Goal: Transaction & Acquisition: Subscribe to service/newsletter

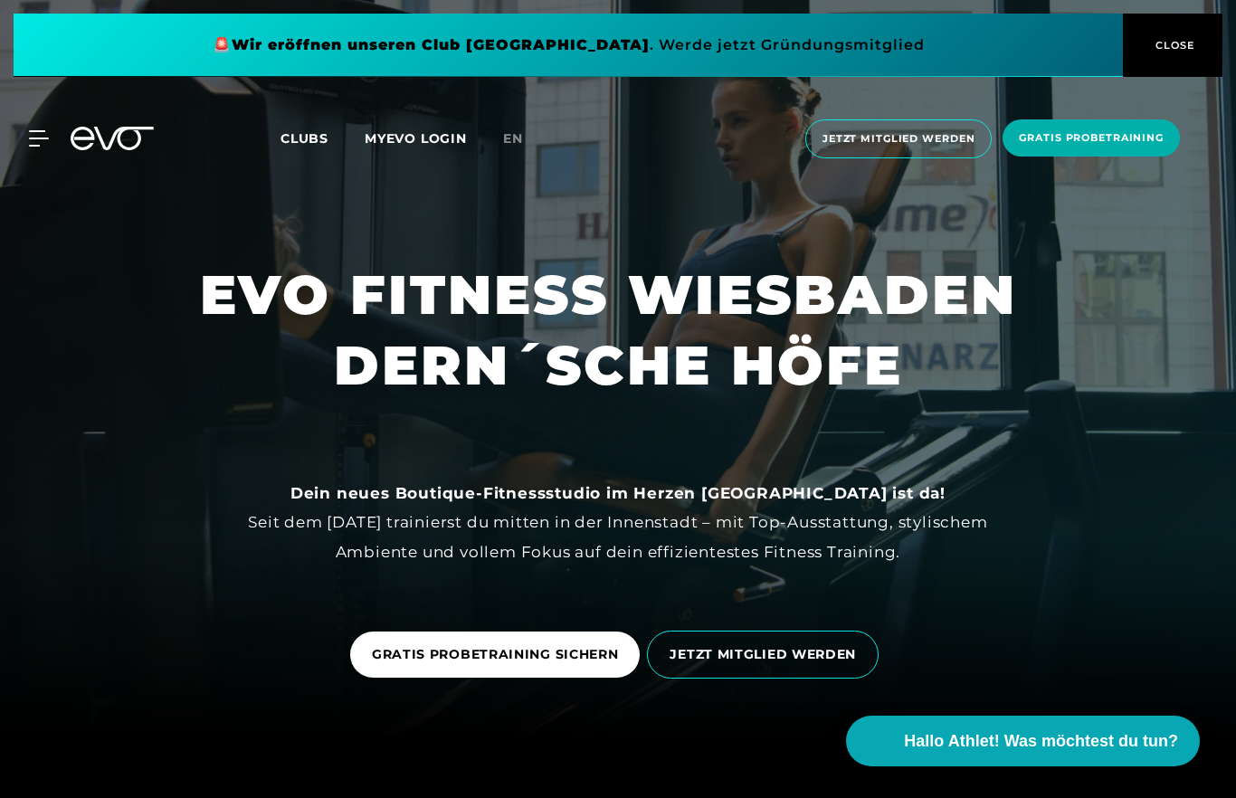
scroll to position [60, 0]
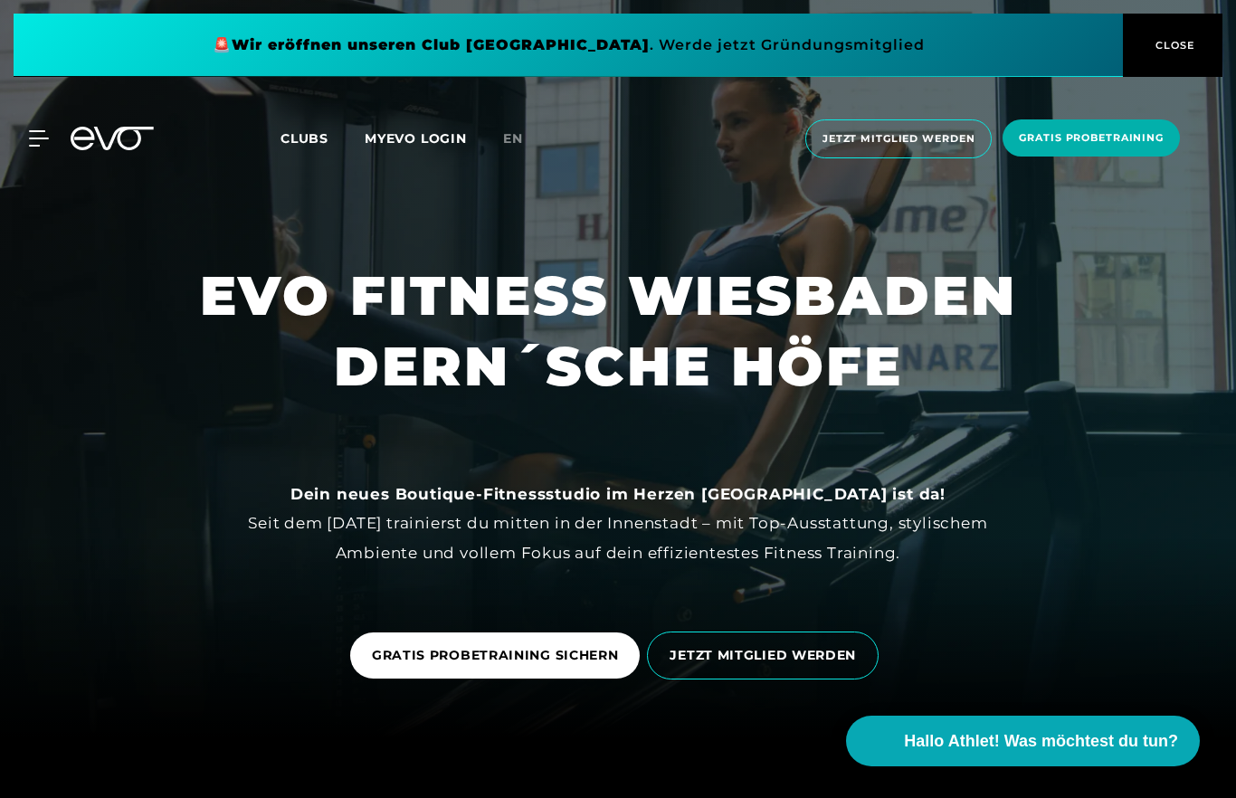
click at [995, 52] on span at bounding box center [569, 45] width 1110 height 63
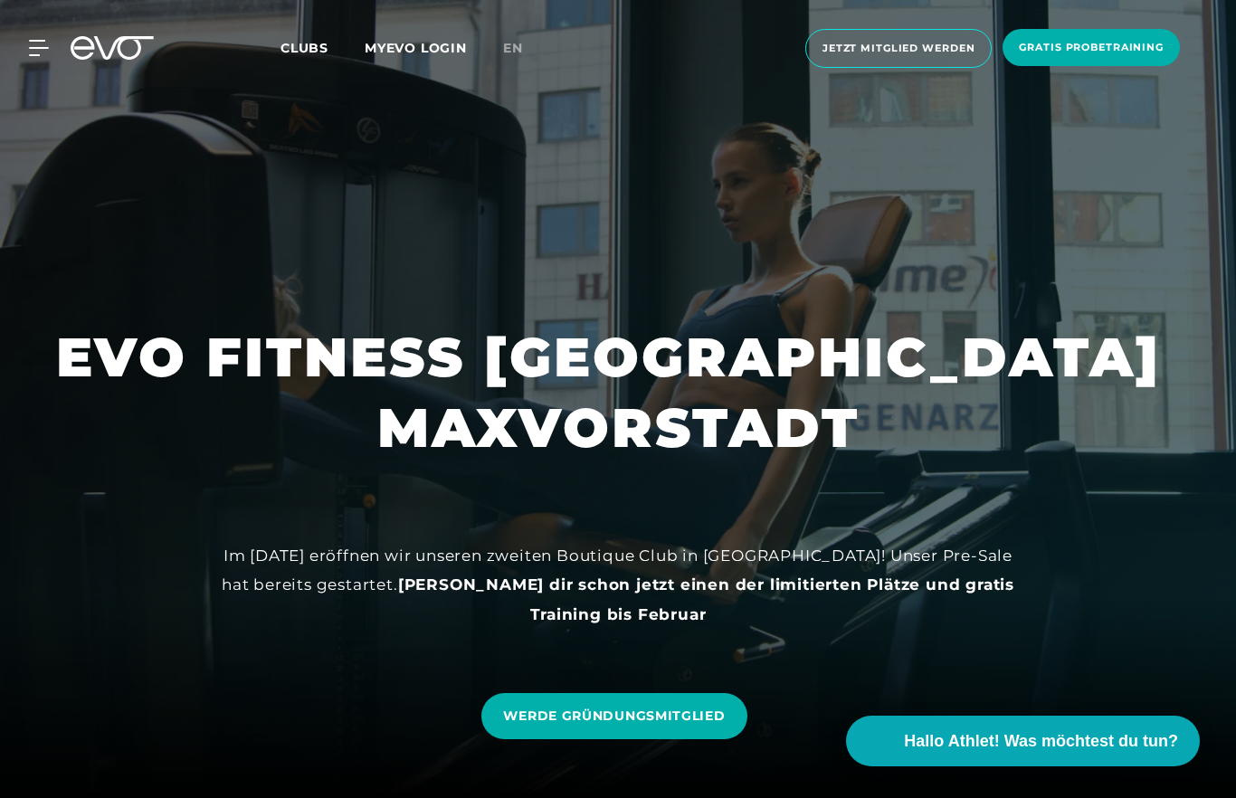
click at [54, 44] on div "MyEVO Login Über EVO Mitgliedschaften Probetraining TAGESPASS EVO Studios [GEOG…" at bounding box center [27, 48] width 63 height 16
click at [308, 33] on div "MyEVO Login Über EVO Mitgliedschaften Probetraining TAGESPASS EVO Studios [GEOG…" at bounding box center [618, 48] width 1229 height 68
click at [314, 51] on span "Clubs" at bounding box center [305, 48] width 48 height 16
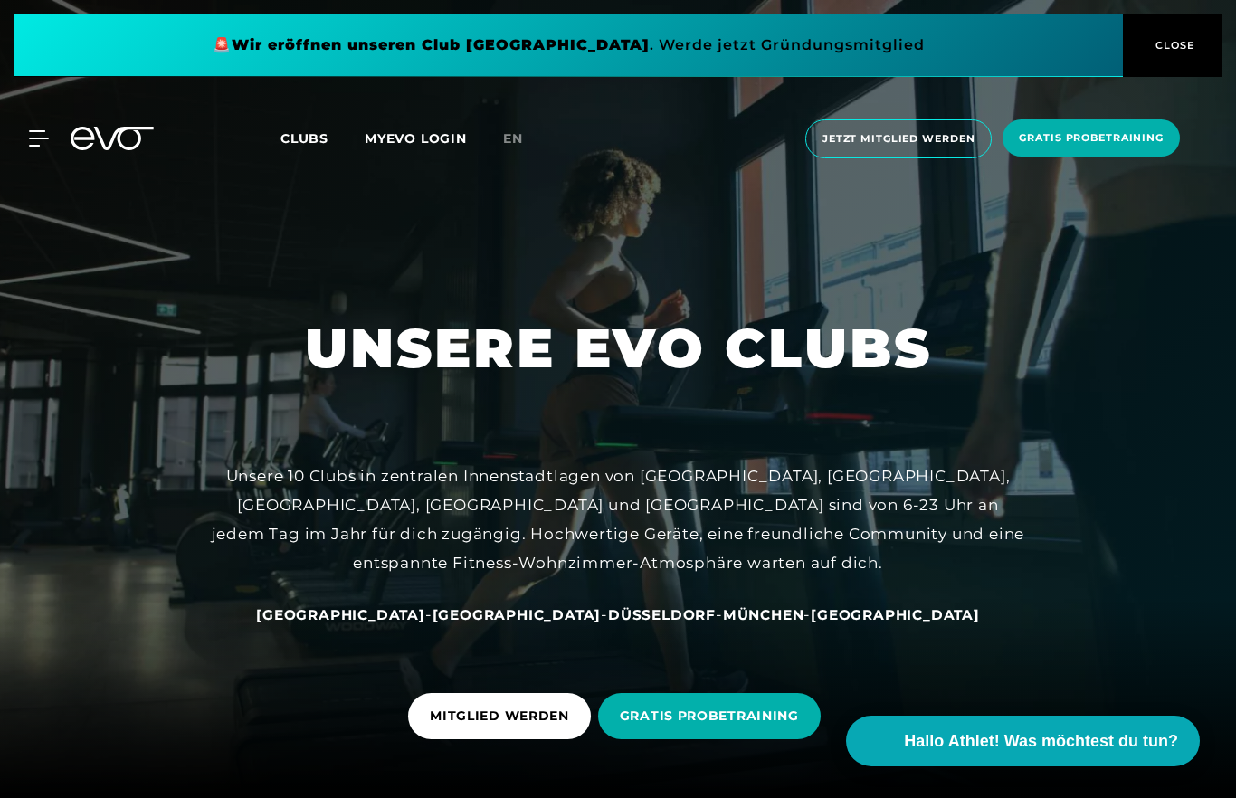
click at [830, 624] on span "[GEOGRAPHIC_DATA]" at bounding box center [895, 614] width 169 height 17
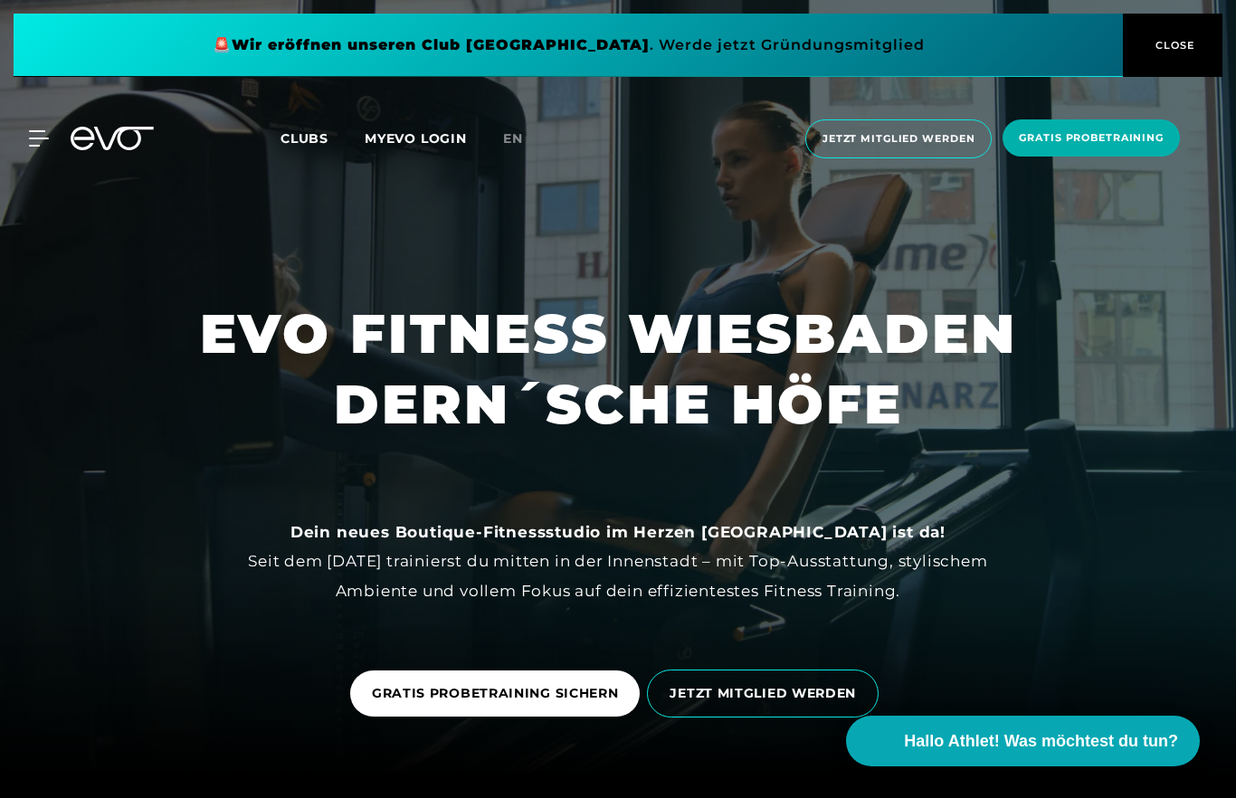
scroll to position [14, 0]
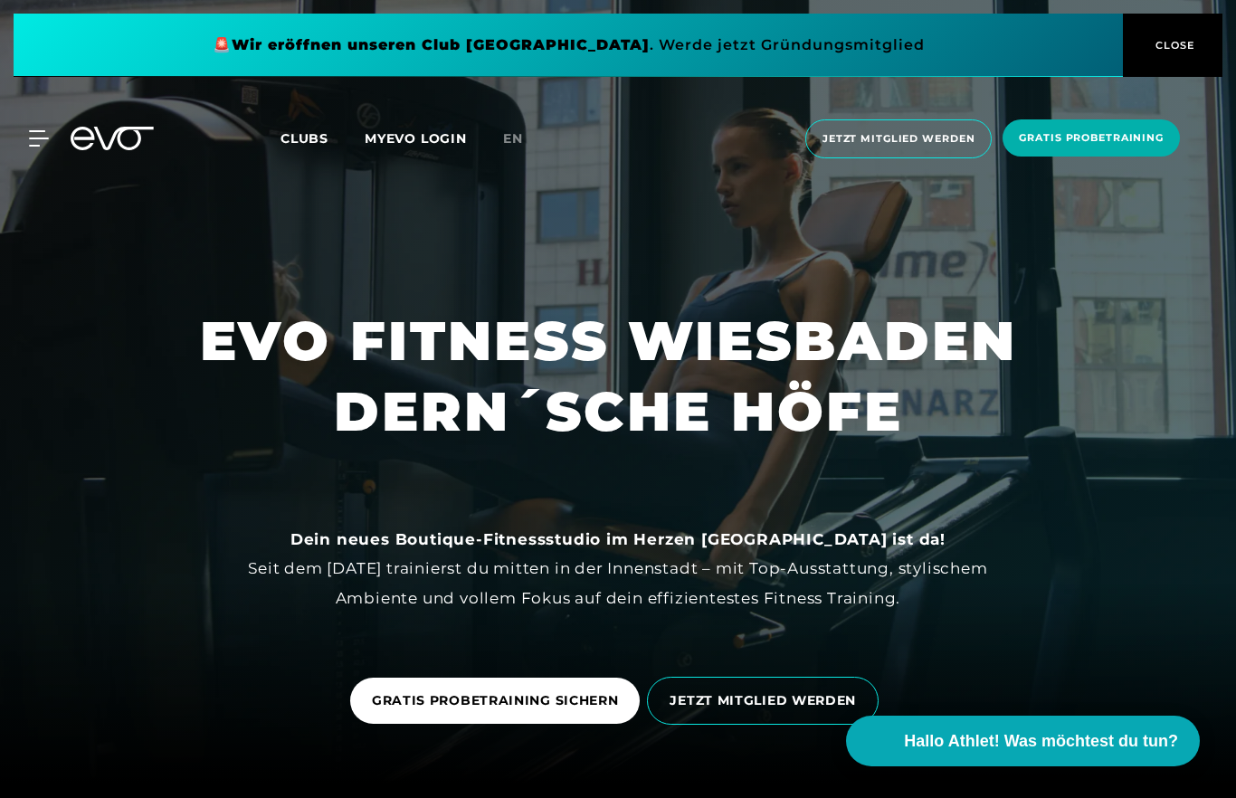
click at [913, 153] on span "Jetzt Mitglied werden" at bounding box center [899, 138] width 186 height 39
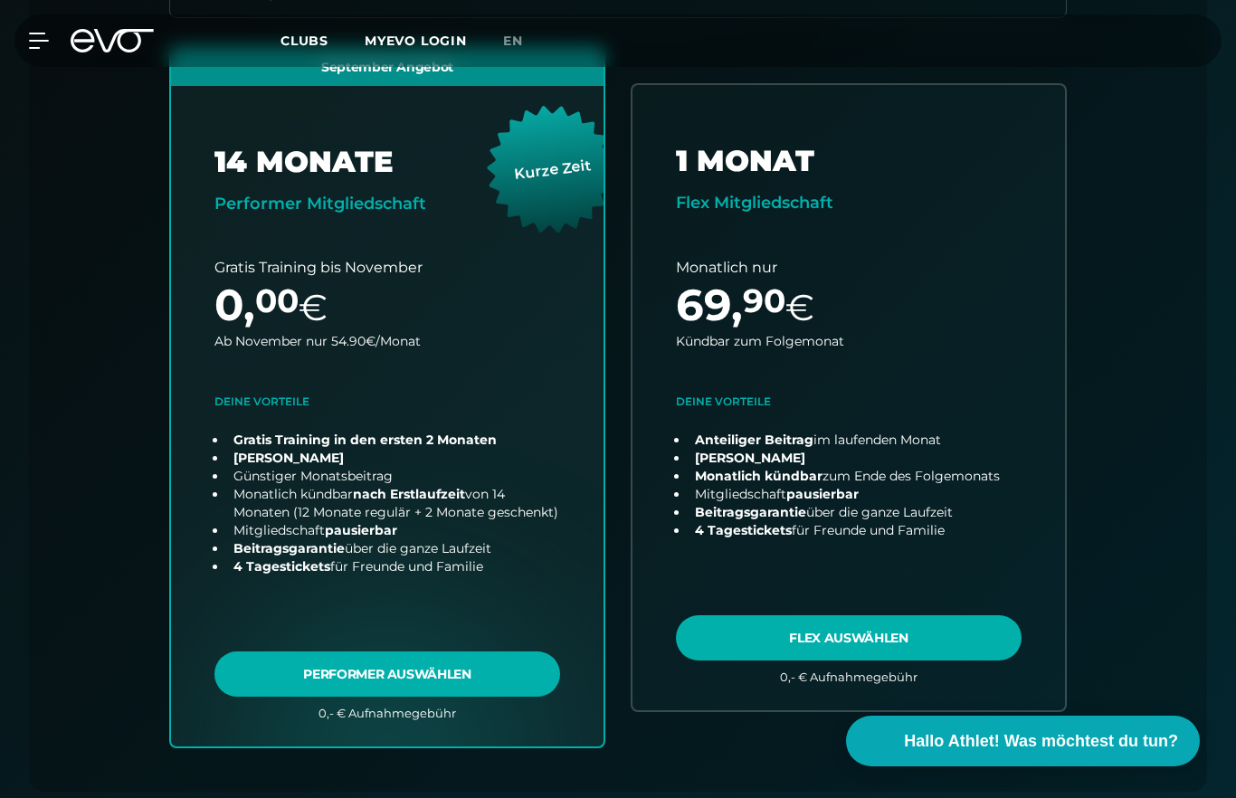
scroll to position [683, 0]
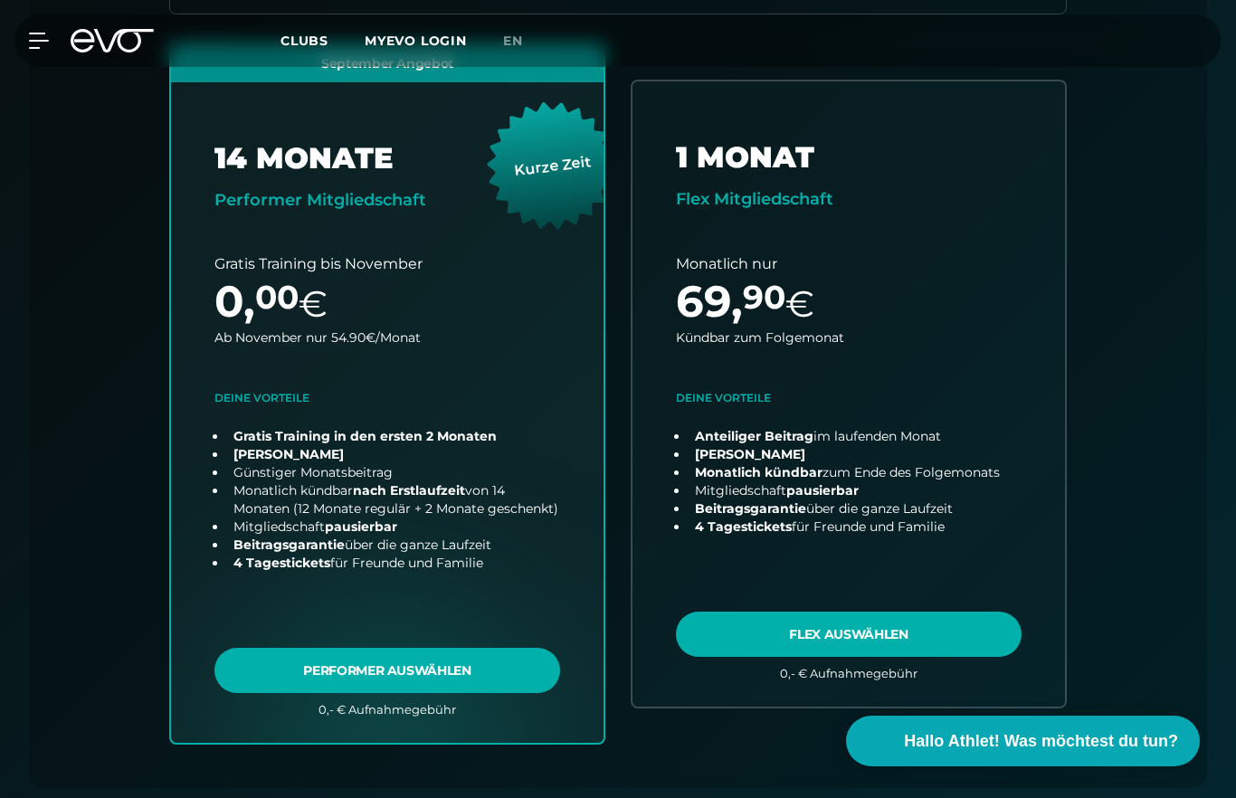
click at [396, 680] on link "choose plan" at bounding box center [387, 394] width 433 height 699
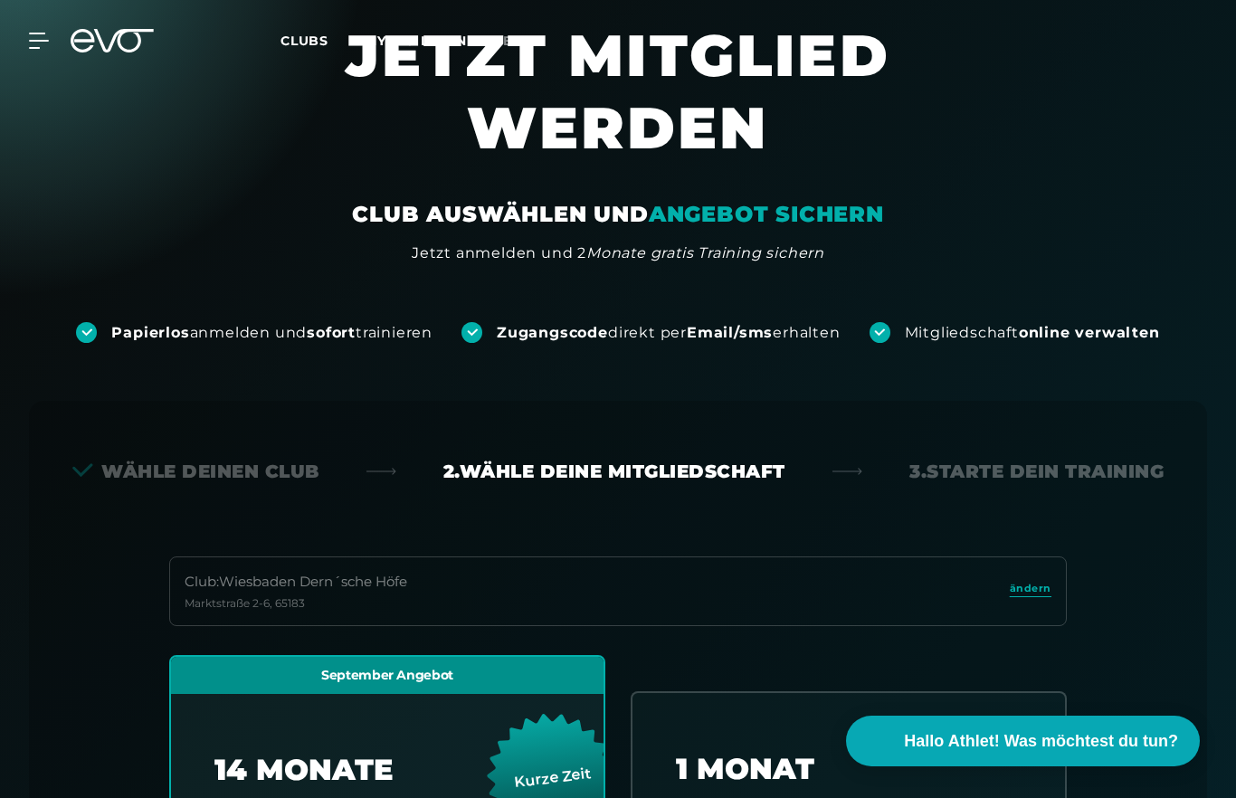
scroll to position [0, 0]
